Goal: Information Seeking & Learning: Learn about a topic

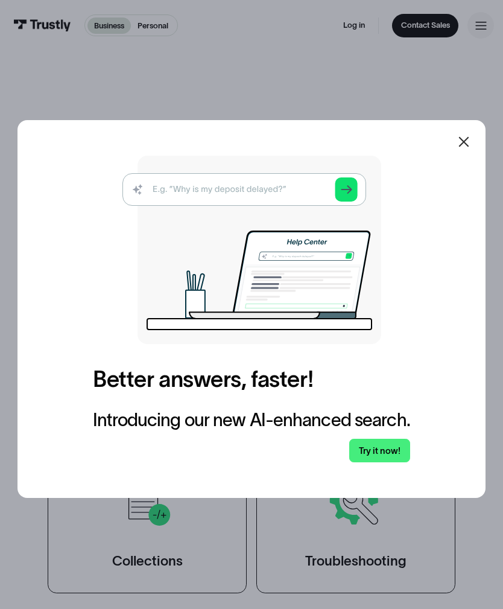
click at [383, 462] on link "Try it now!" at bounding box center [379, 451] width 60 height 24
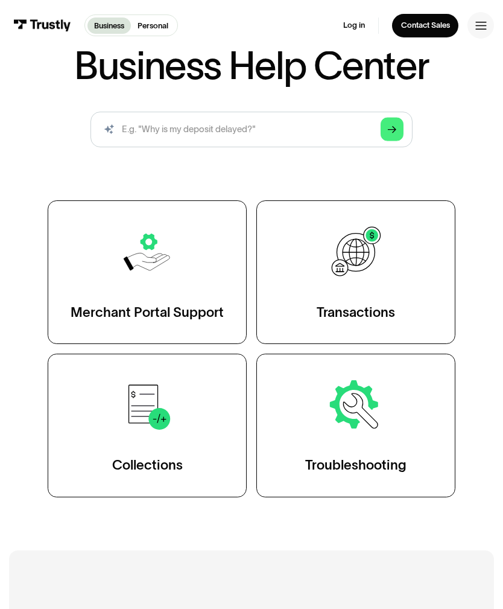
scroll to position [10, 0]
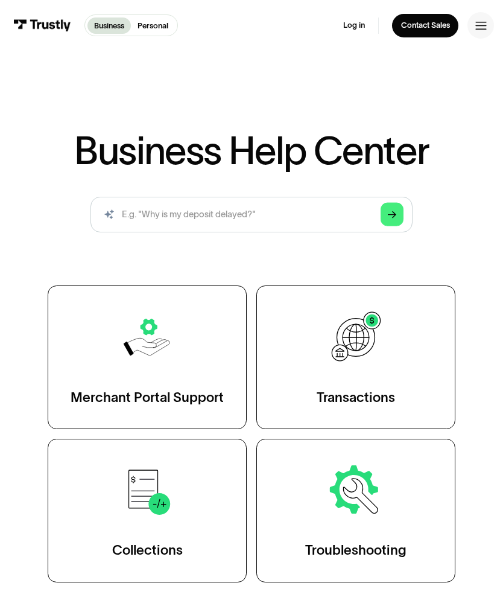
click at [393, 378] on link "Transactions" at bounding box center [355, 358] width 199 height 144
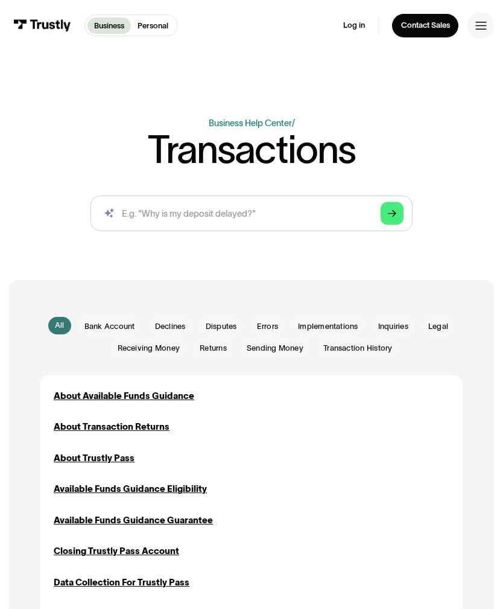
scroll to position [21, 0]
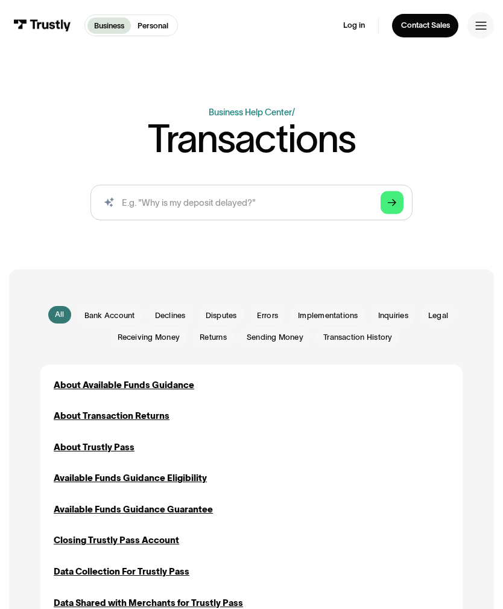
click at [192, 478] on div "Available Funds Guidance Eligibility" at bounding box center [130, 477] width 153 height 13
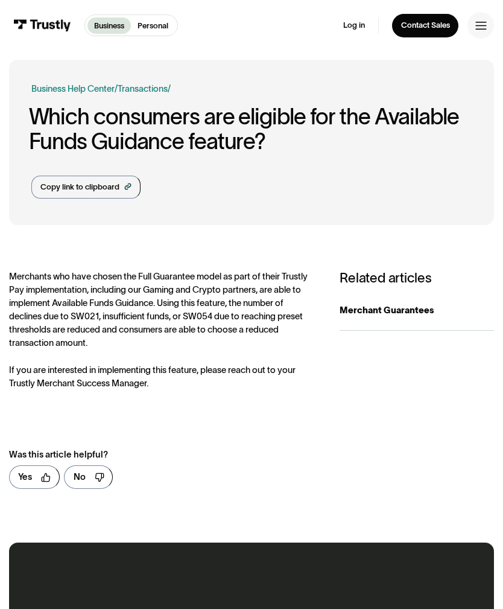
click at [127, 183] on icon at bounding box center [128, 186] width 8 height 8
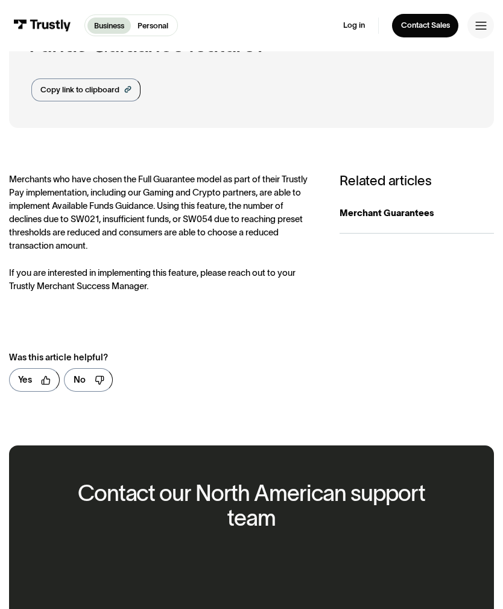
click at [407, 303] on div "**********" at bounding box center [252, 287] width 486 height 228
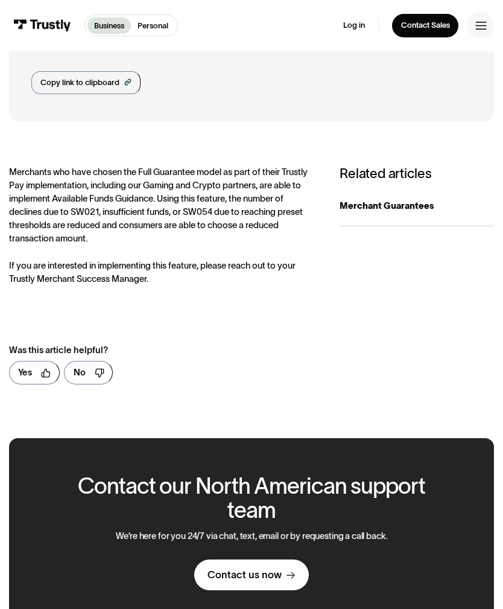
scroll to position [103, 0]
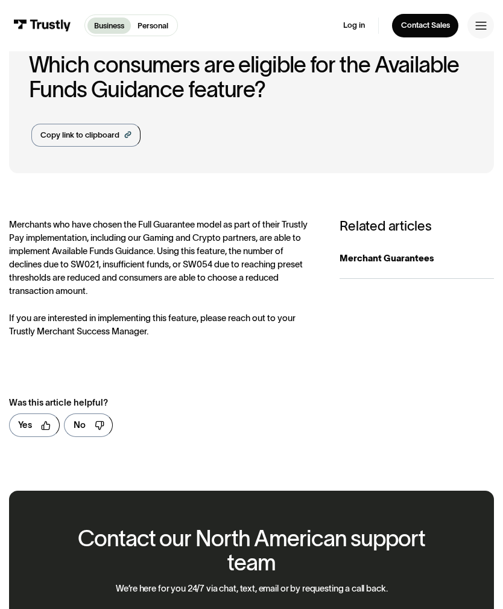
click at [44, 421] on icon at bounding box center [46, 426] width 10 height 10
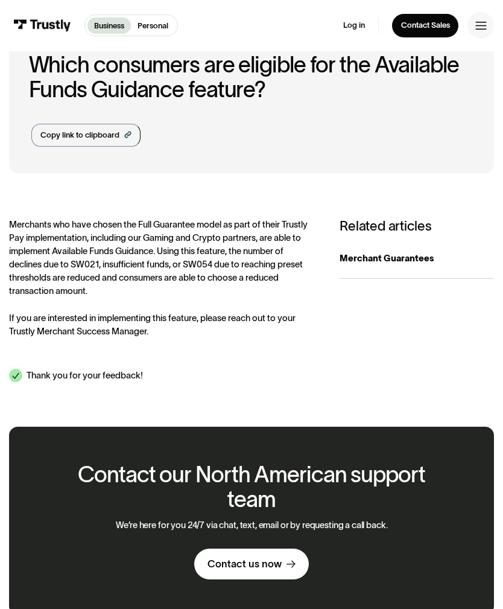
click at [274, 557] on div "Contact us now" at bounding box center [245, 563] width 74 height 13
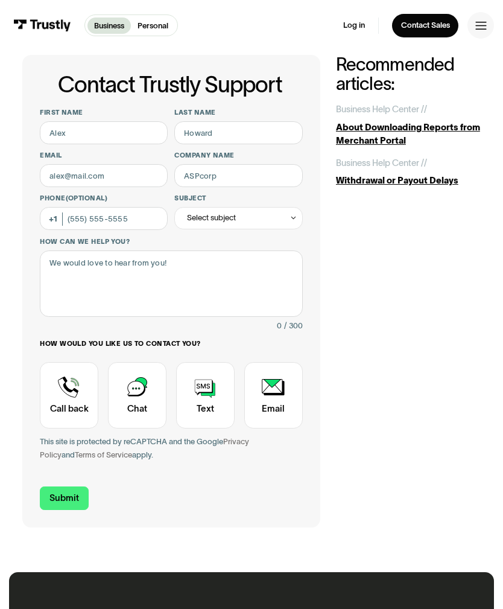
scroll to position [31, 0]
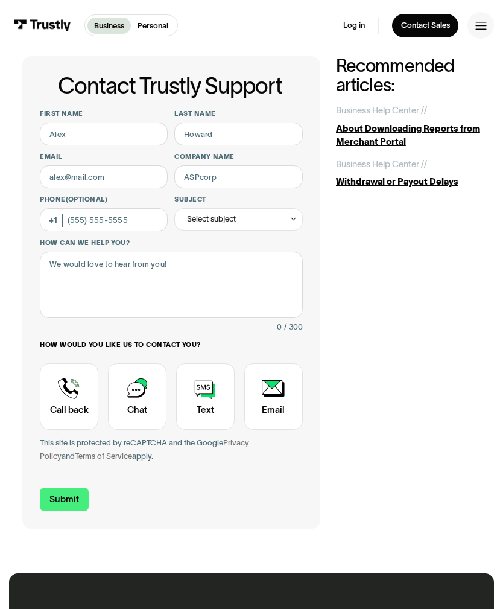
click at [415, 186] on div "Withdrawal or Payout Delays" at bounding box center [408, 181] width 145 height 13
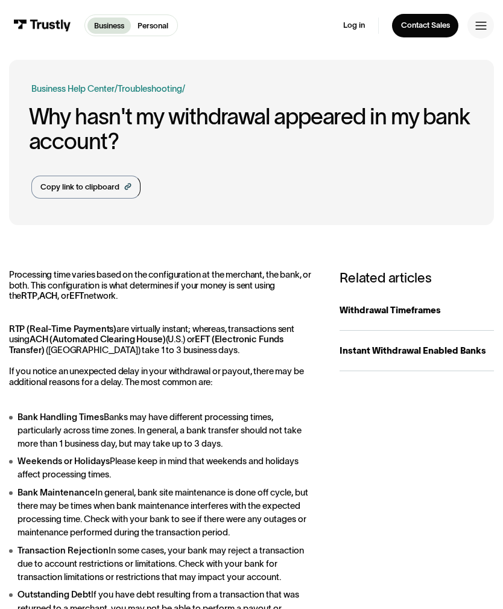
click at [456, 349] on div "Instant Withdrawal Enabled Banks" at bounding box center [417, 350] width 154 height 13
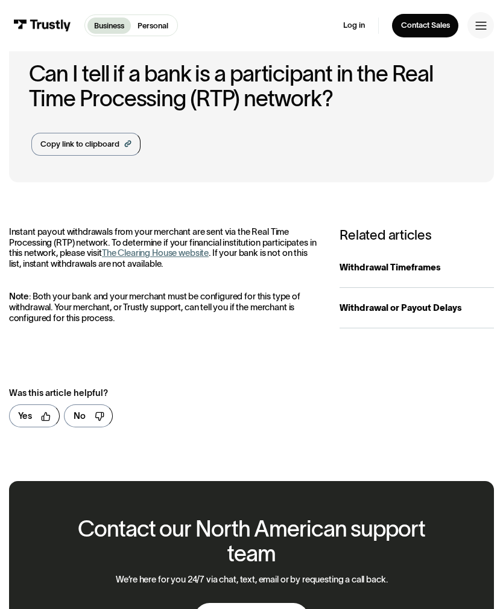
click at [120, 148] on link "Copy link to clipboard" at bounding box center [85, 144] width 109 height 23
click at [345, 27] on link "Log in" at bounding box center [354, 26] width 22 height 10
